Goal: Information Seeking & Learning: Understand process/instructions

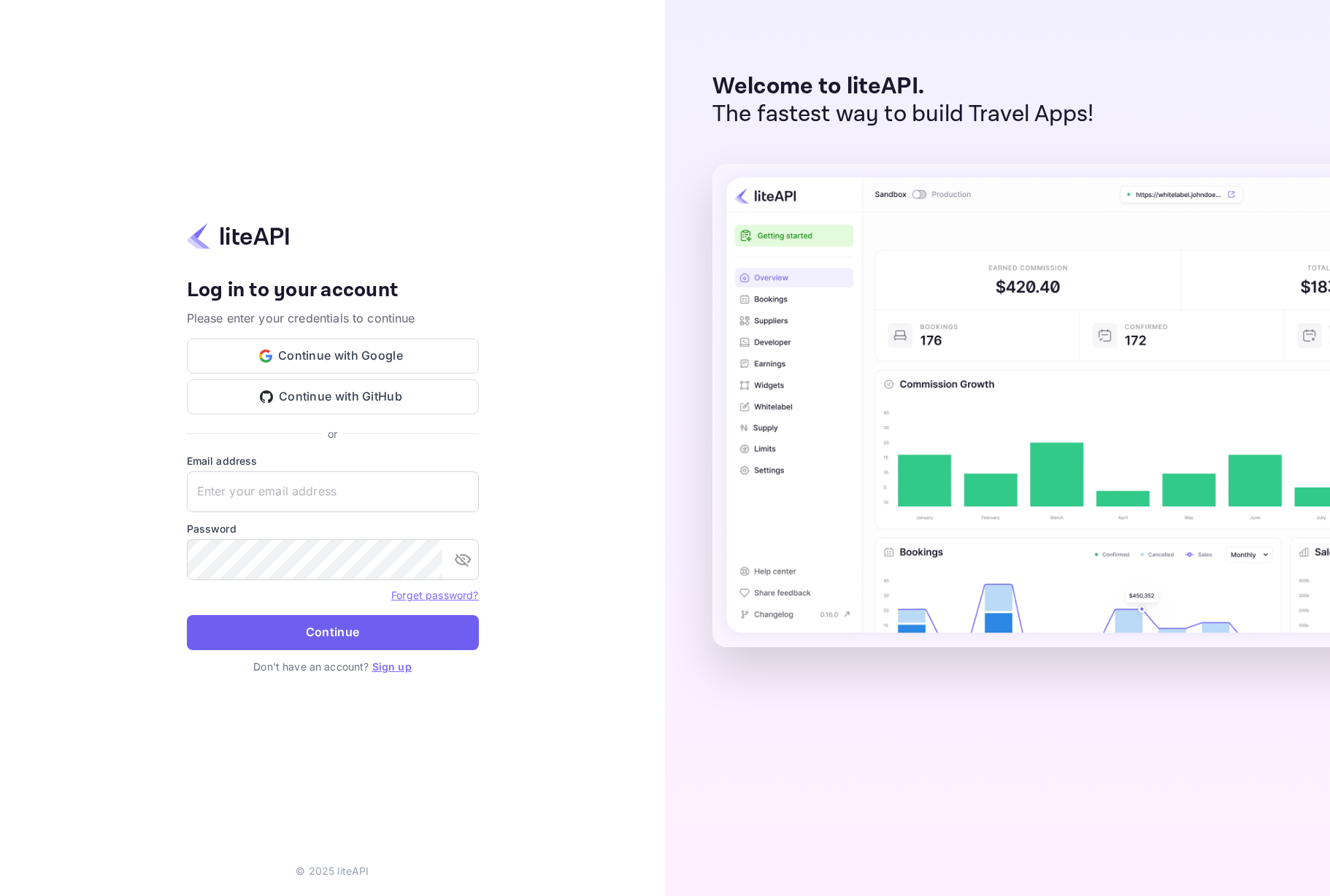
type input "[EMAIL_ADDRESS][DOMAIN_NAME]"
click at [350, 626] on button "Continue" at bounding box center [332, 633] width 292 height 35
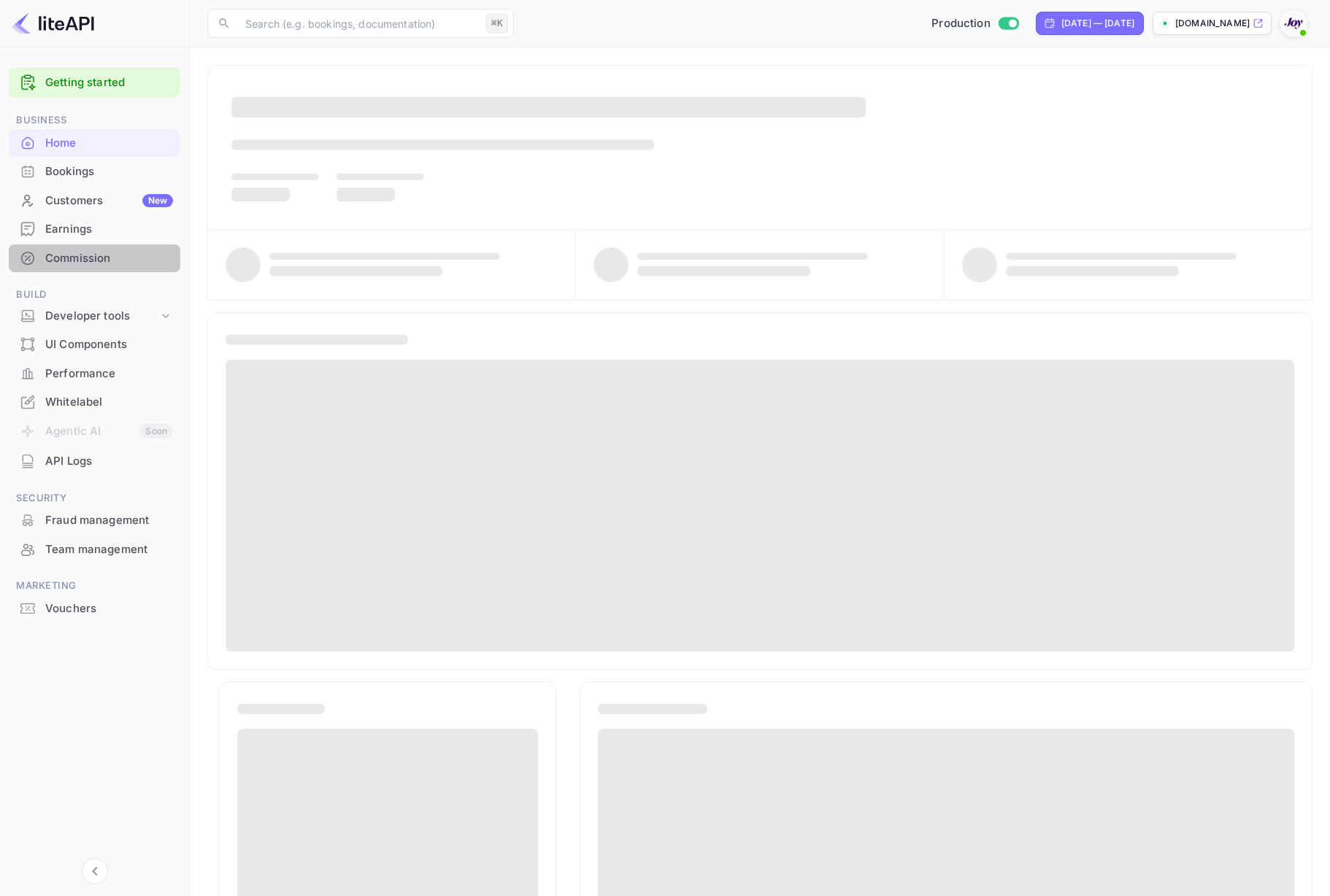
click at [61, 256] on div "Commission" at bounding box center [109, 258] width 128 height 16
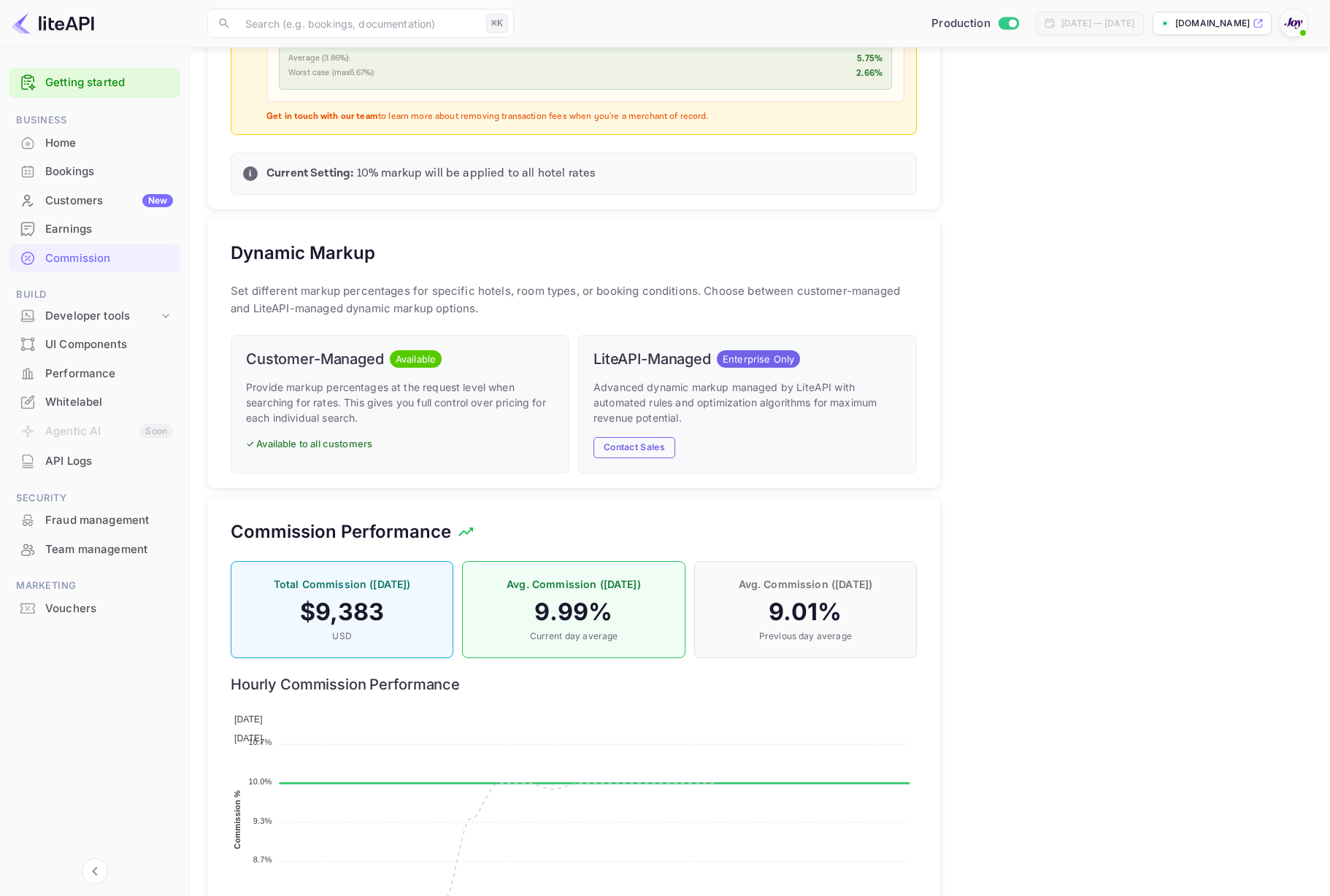
scroll to position [685, 0]
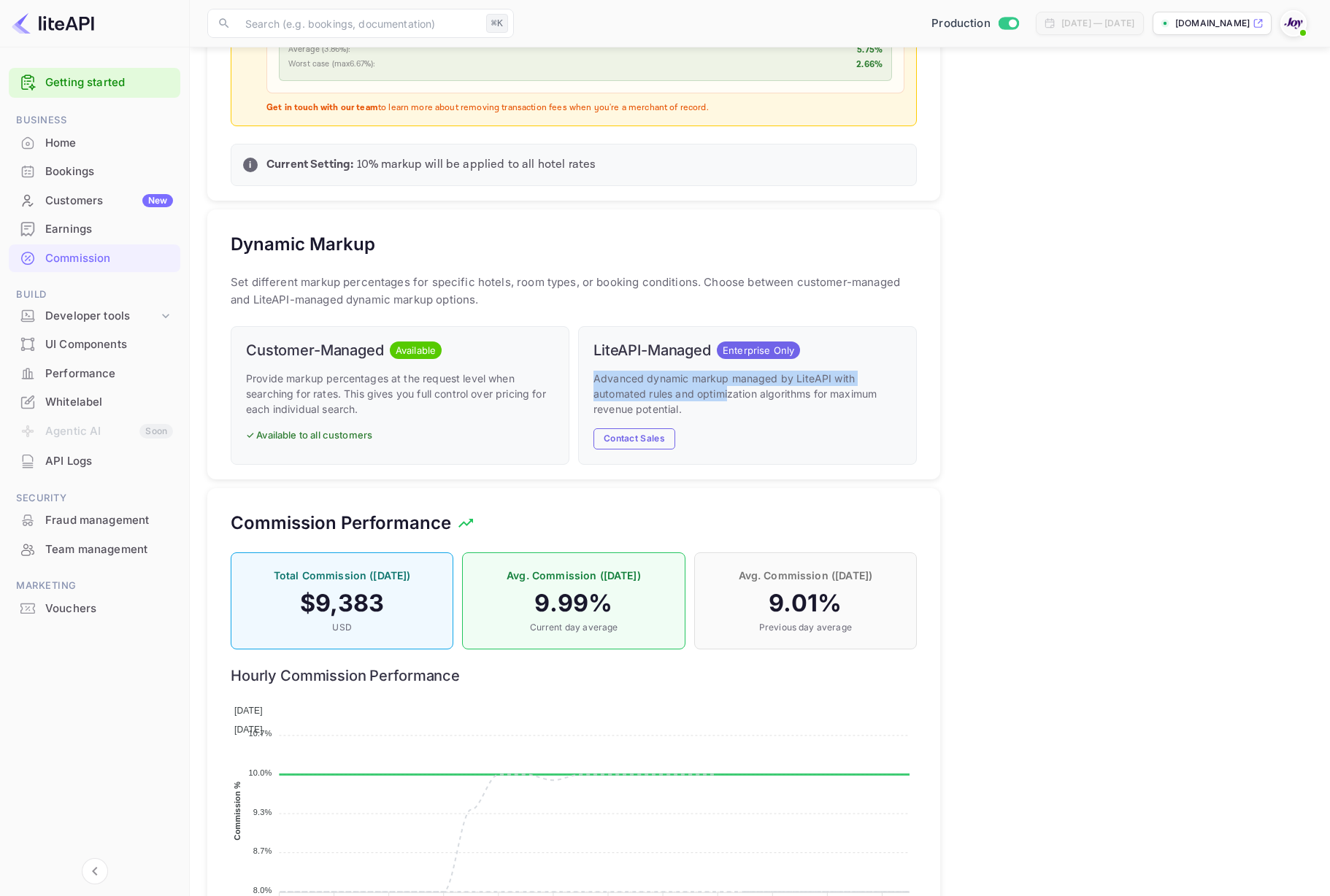
drag, startPoint x: 598, startPoint y: 386, endPoint x: 728, endPoint y: 392, distance: 130.1
click at [727, 392] on p "Advanced dynamic markup managed by LiteAPI with automated rules and optimizatio…" at bounding box center [747, 394] width 308 height 46
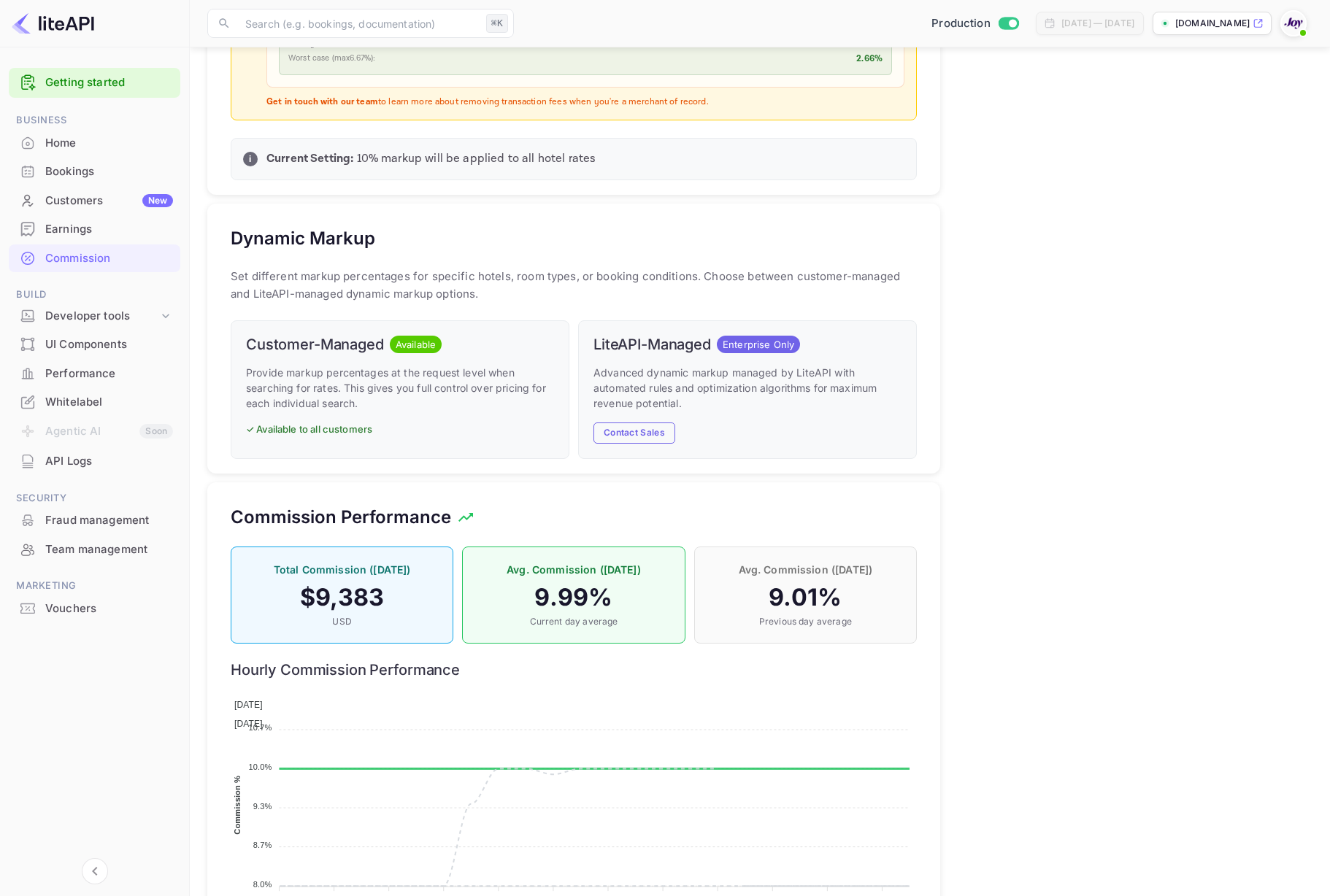
click at [872, 407] on p "Advanced dynamic markup managed by LiteAPI with automated rules and optimizatio…" at bounding box center [747, 388] width 308 height 46
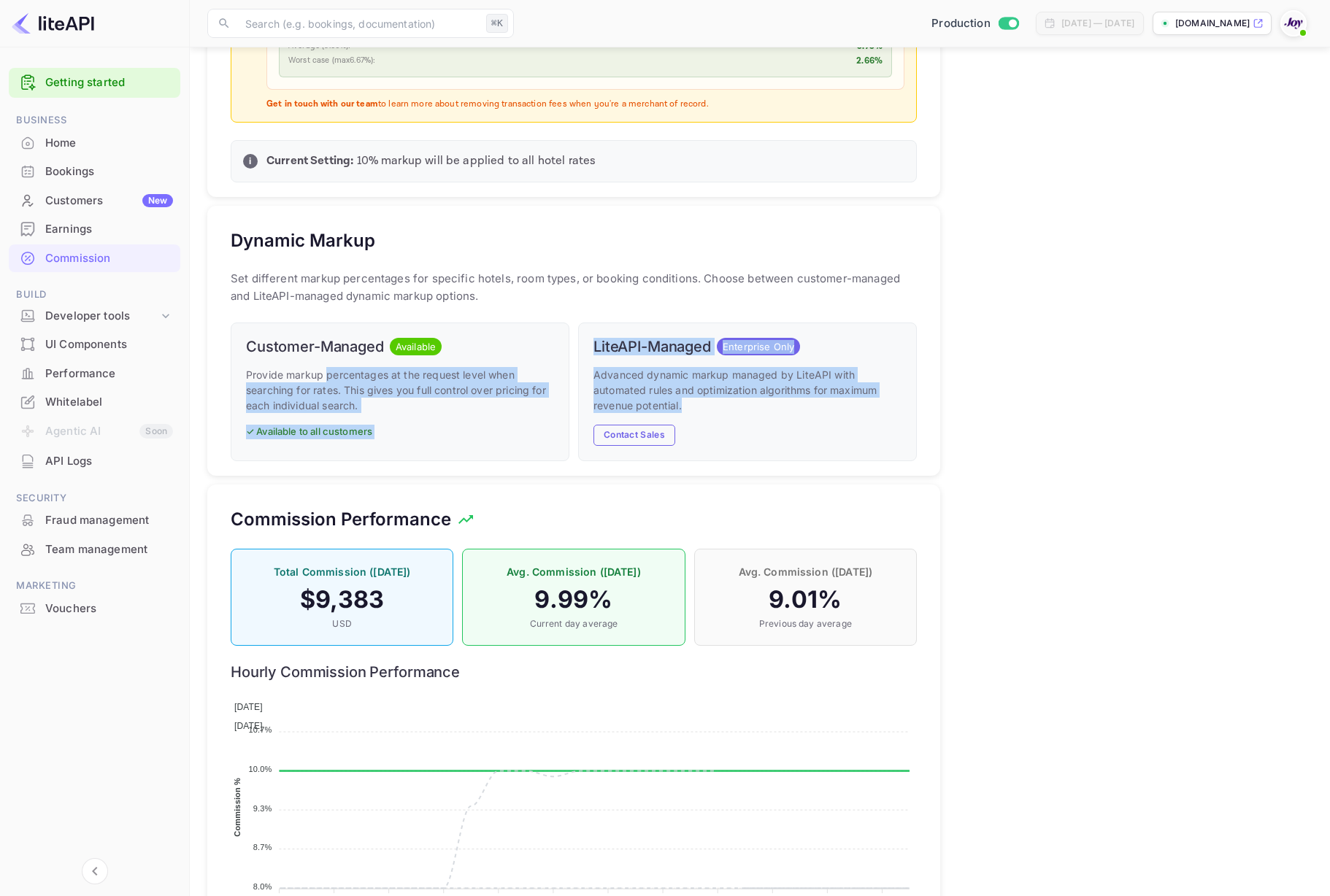
drag, startPoint x: 697, startPoint y: 402, endPoint x: 328, endPoint y: 375, distance: 370.0
click at [328, 375] on div "Customer-Managed Available Provide markup percentages at the request level when…" at bounding box center [569, 388] width 695 height 148
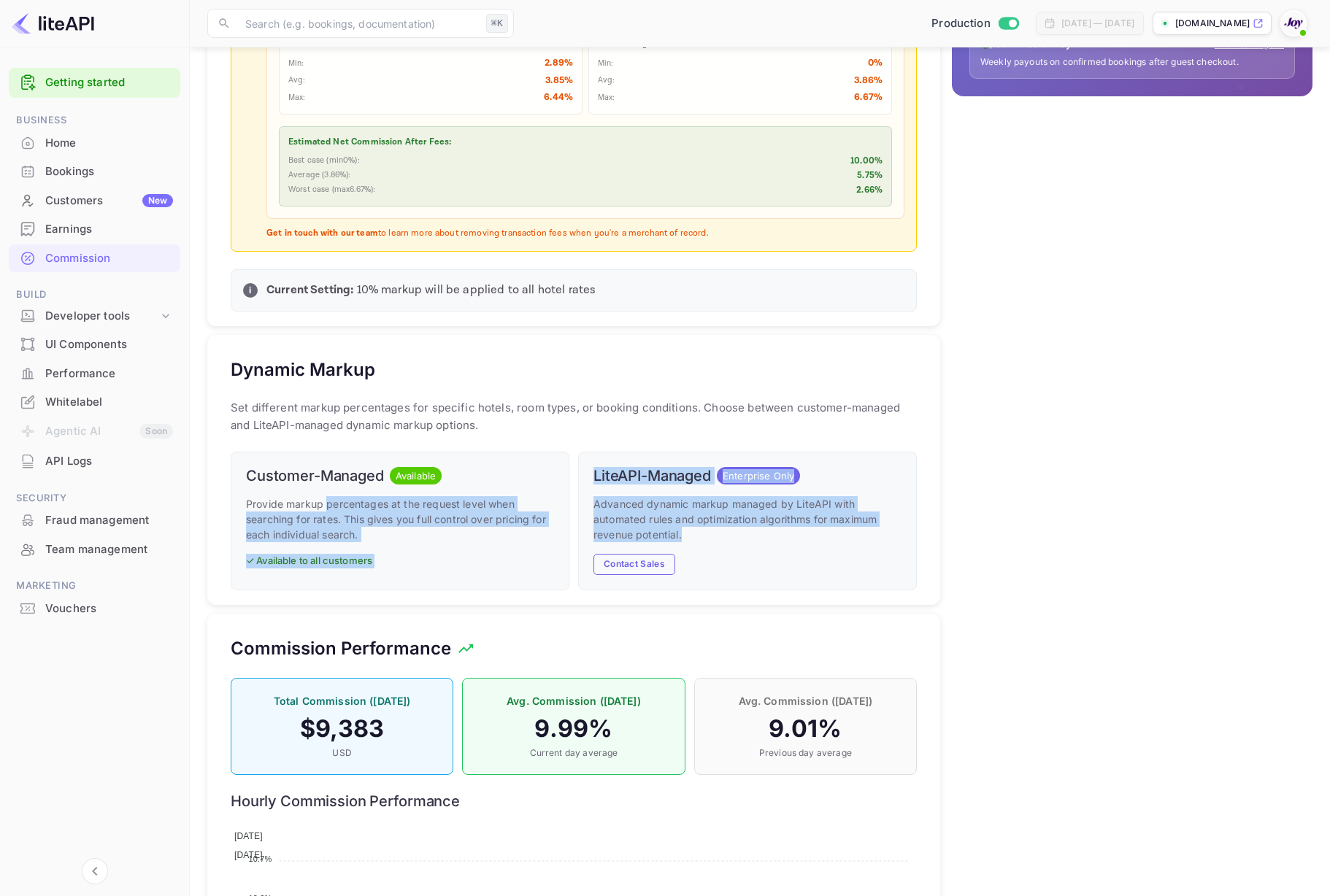
scroll to position [565, 0]
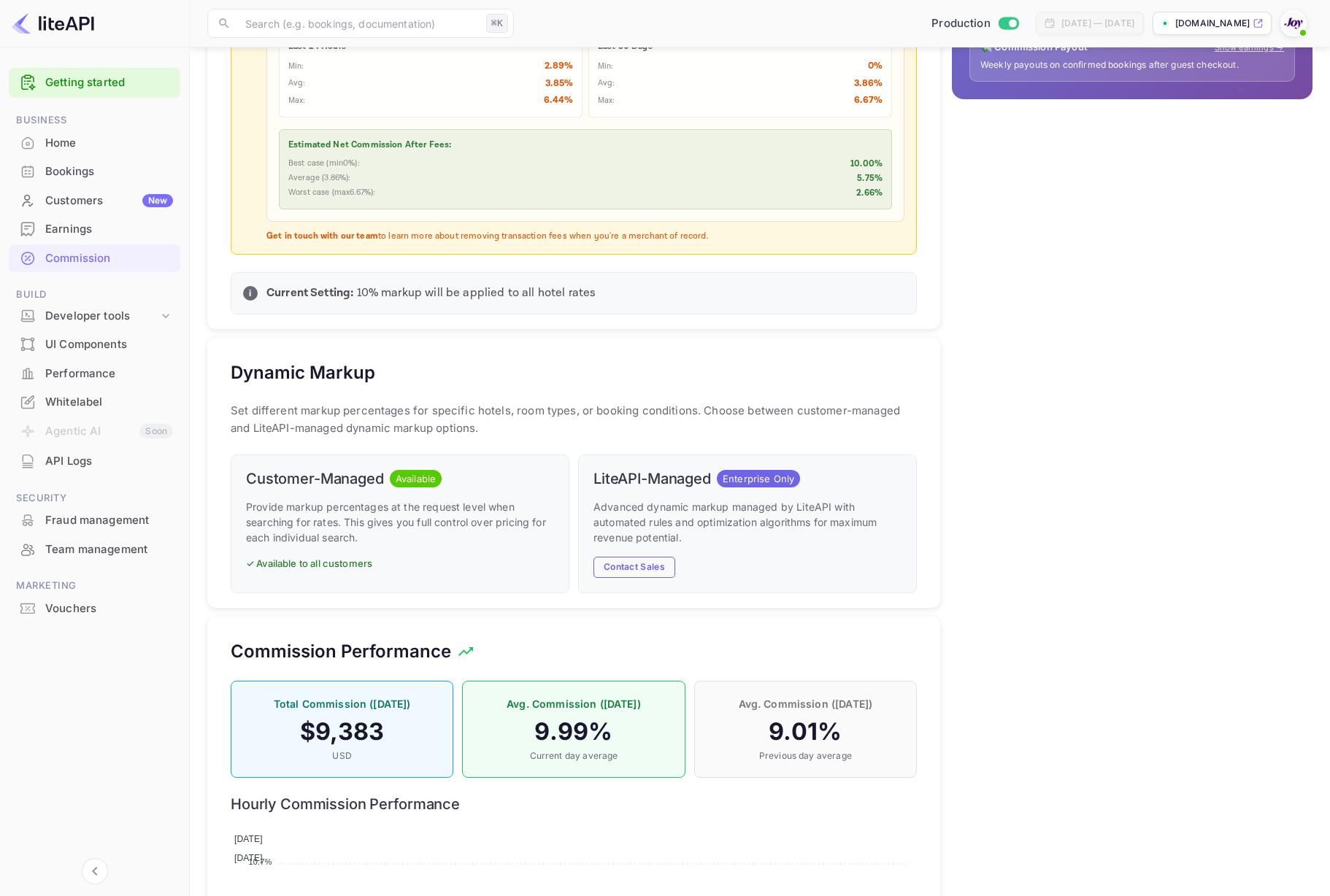
click at [1131, 475] on div "💰 How Markup Works Net Rate Base hotel rate with no commission. Perfect when yo…" at bounding box center [1126, 344] width 372 height 1468
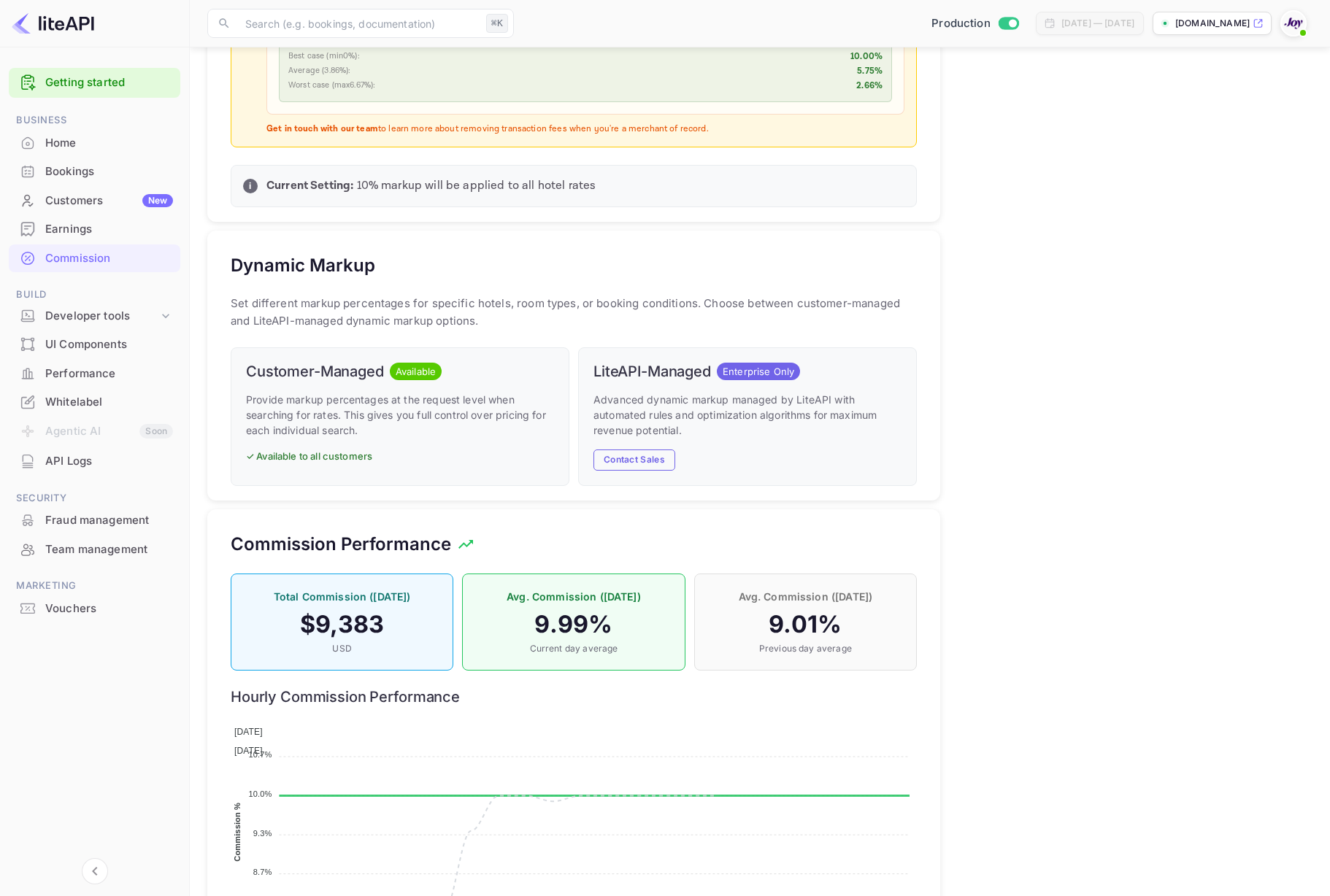
scroll to position [668, 0]
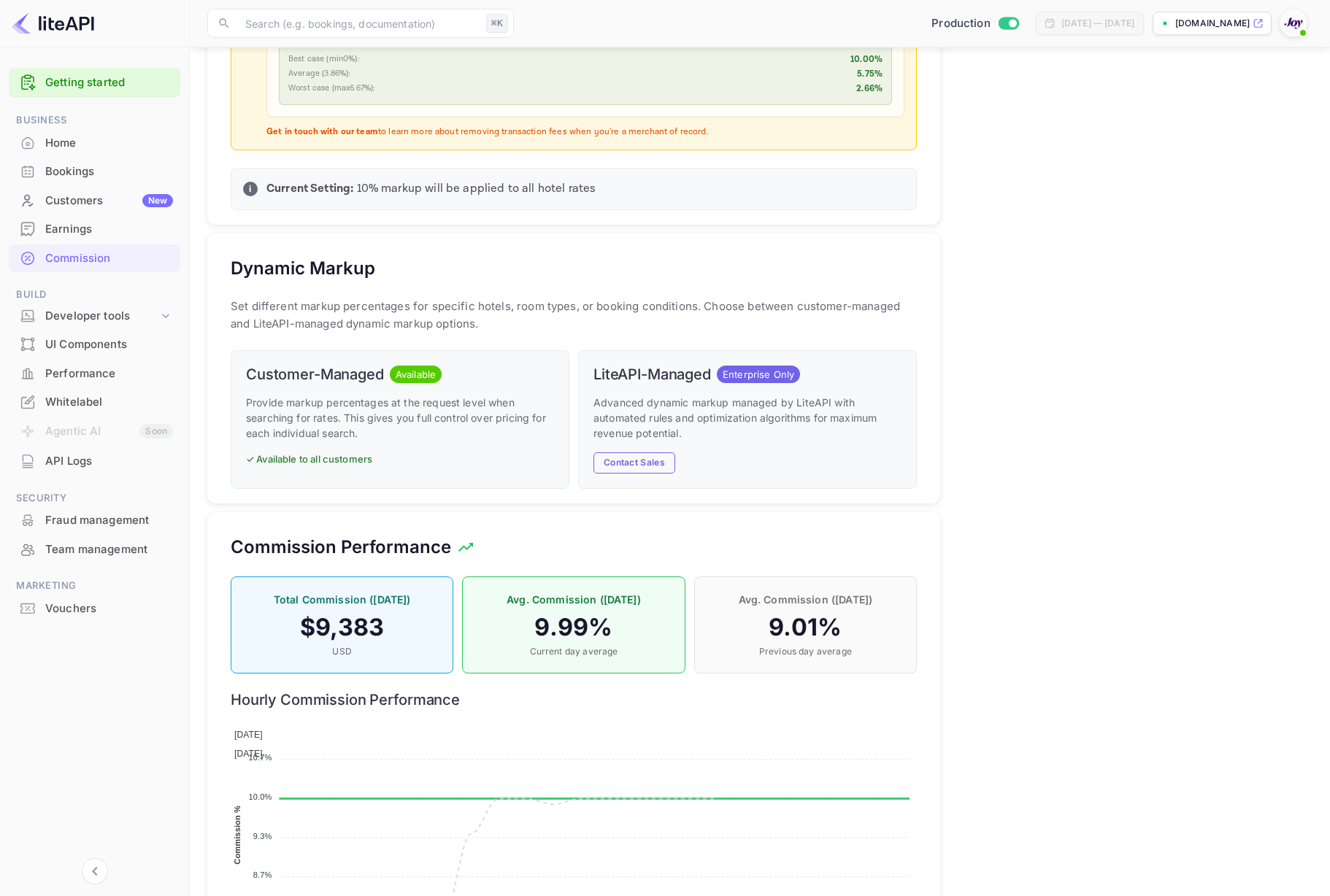
click at [1118, 464] on div "💰 How Markup Works Net Rate Base hotel rate with no commission. Perfect when yo…" at bounding box center [1126, 239] width 372 height 1468
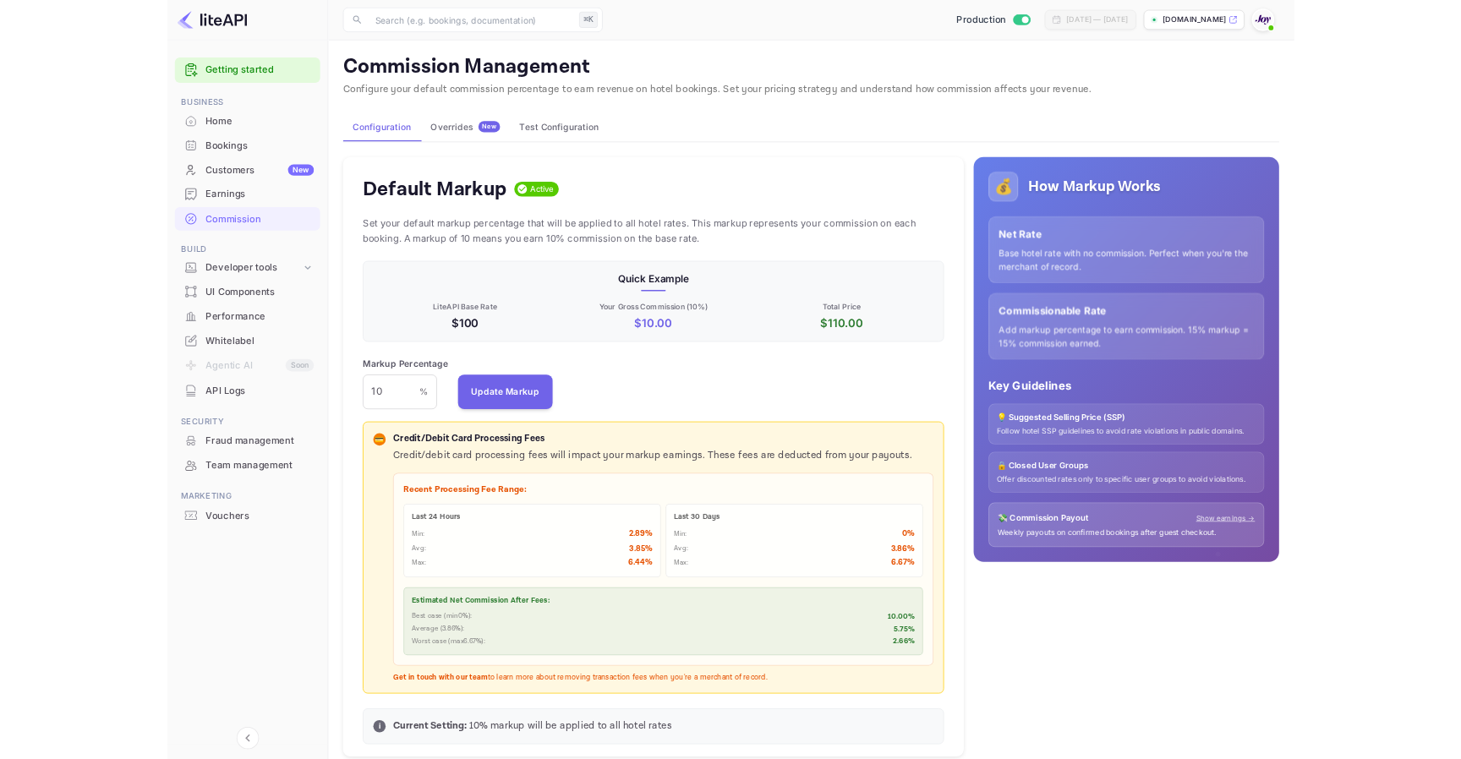
scroll to position [1, 0]
